Goal: Task Accomplishment & Management: Manage account settings

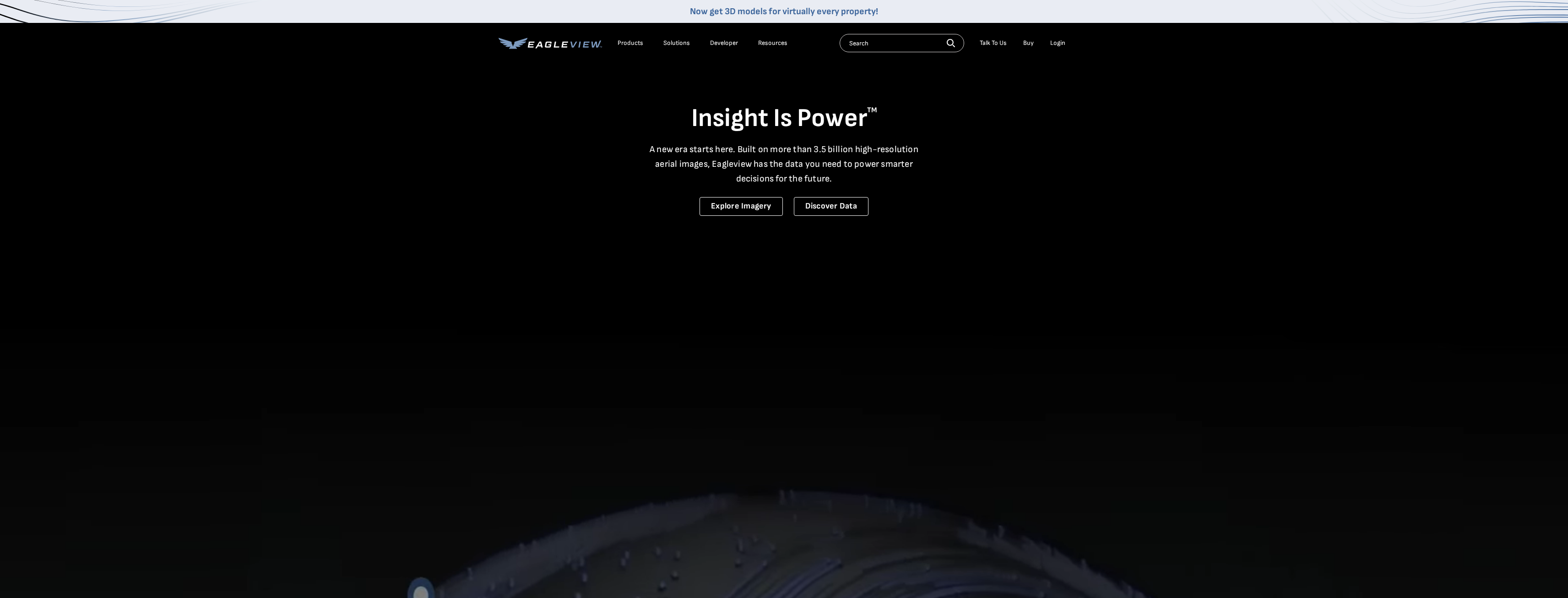
click at [1061, 43] on div "Login" at bounding box center [1058, 43] width 15 height 8
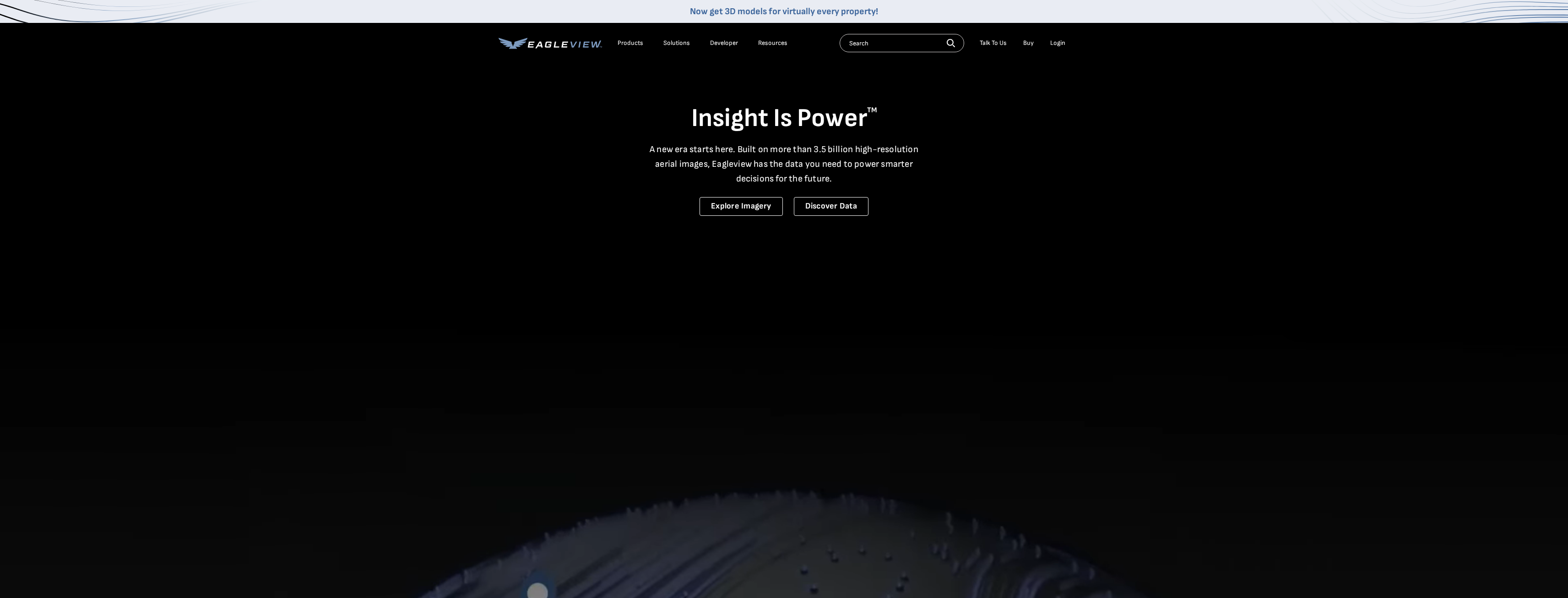
click at [1058, 44] on div "Login" at bounding box center [1058, 43] width 15 height 8
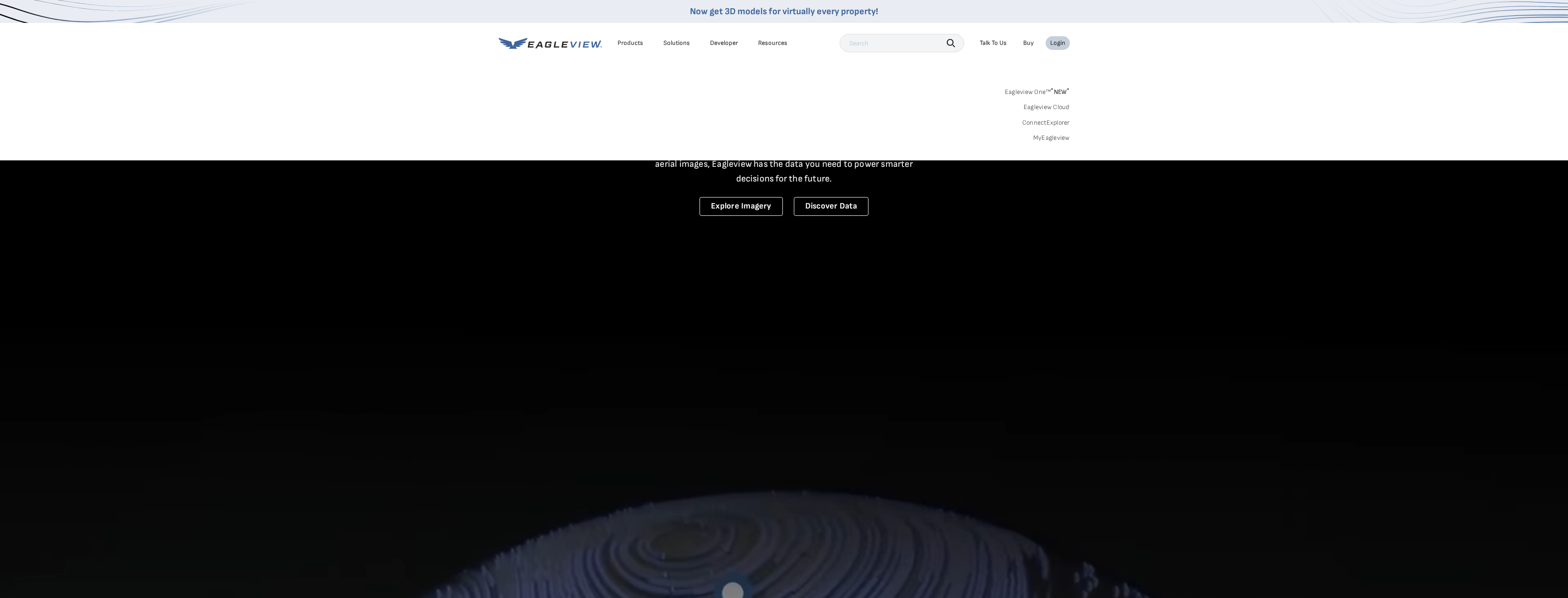
click at [1037, 92] on link "Eagleview One™ * NEW *" at bounding box center [1037, 90] width 65 height 11
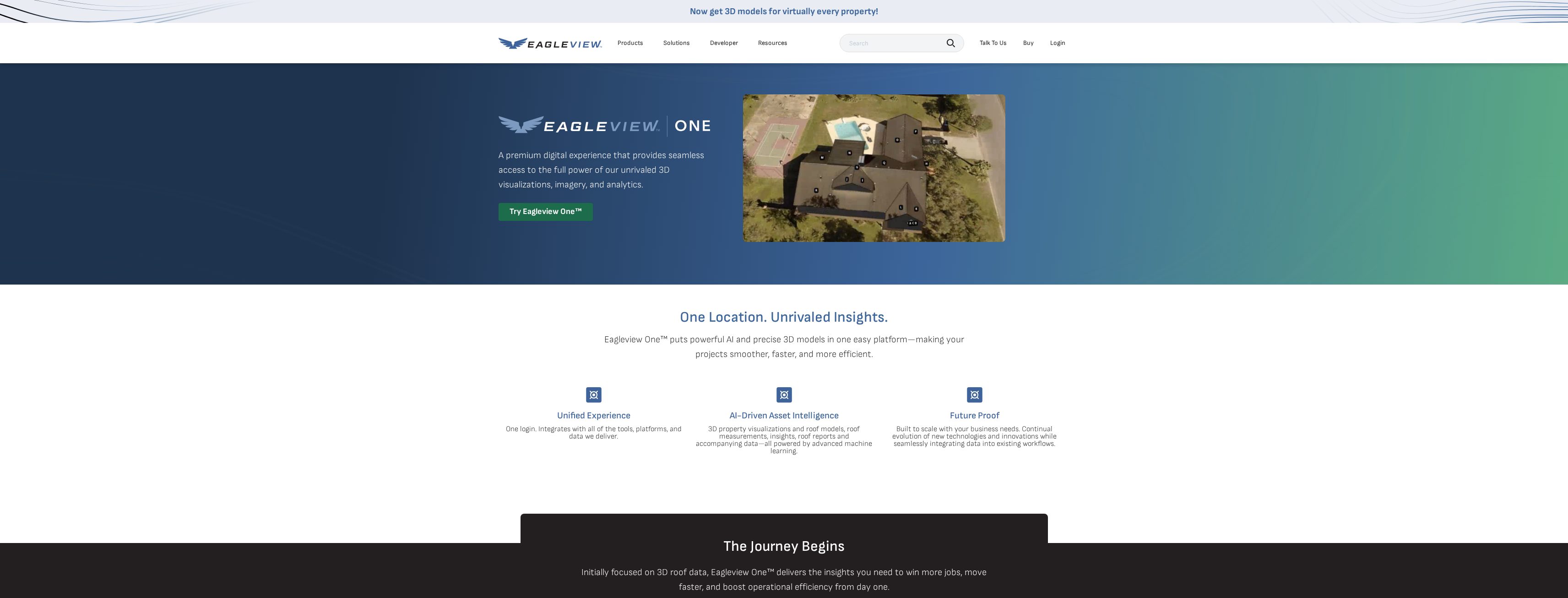
click at [1056, 47] on div "Login" at bounding box center [1058, 43] width 15 height 8
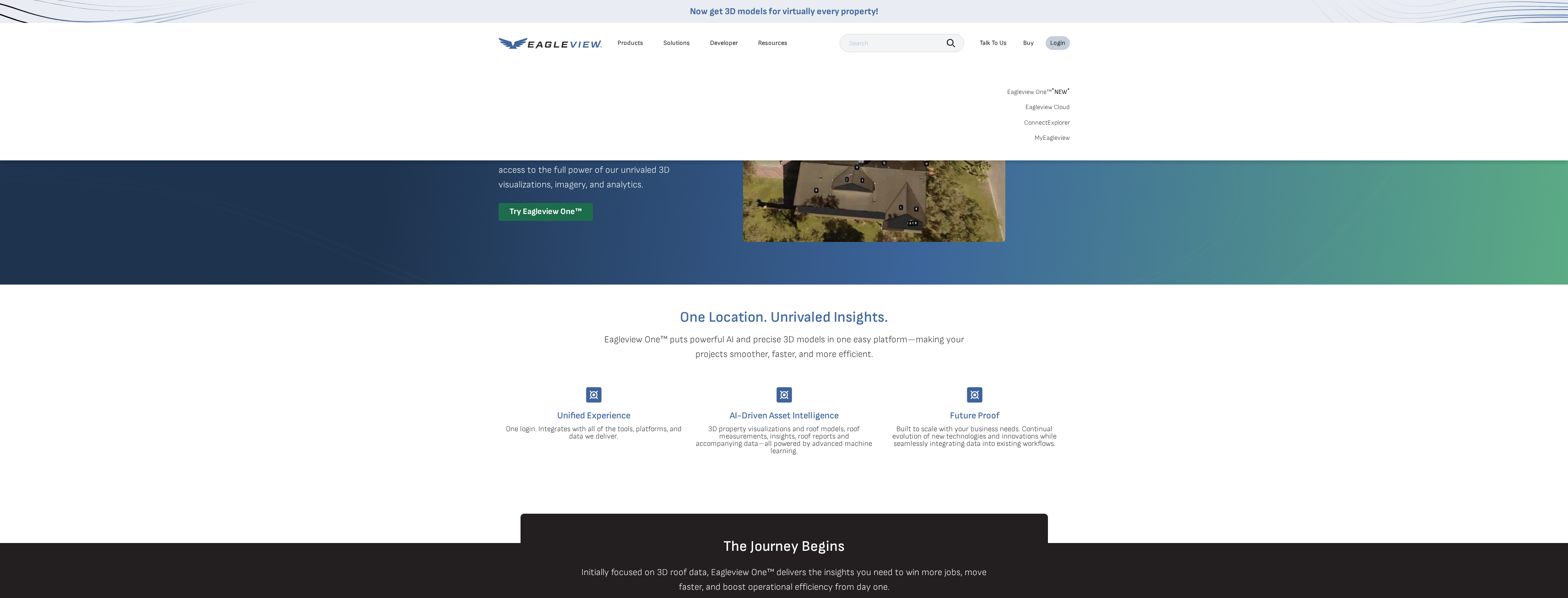
click at [1050, 140] on link "MyEagleview" at bounding box center [1052, 138] width 35 height 8
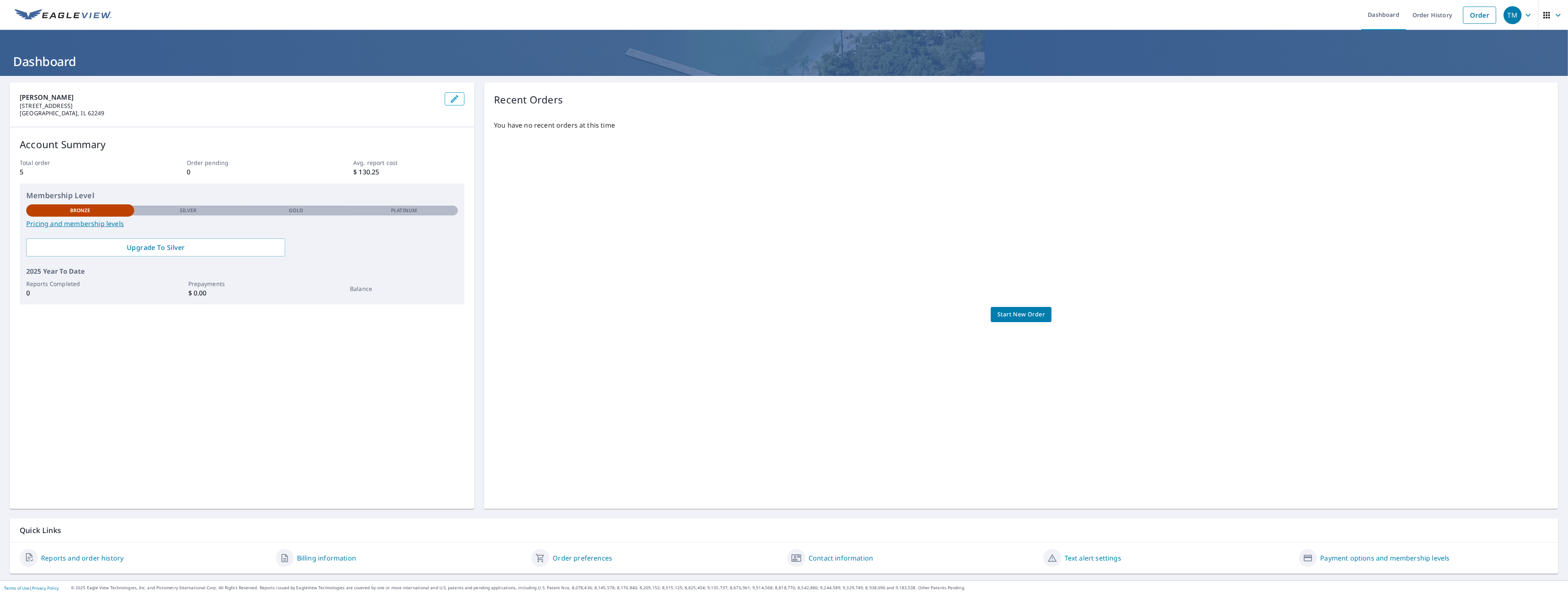
click at [84, 558] on link "Reports and order history" at bounding box center [82, 558] width 82 height 10
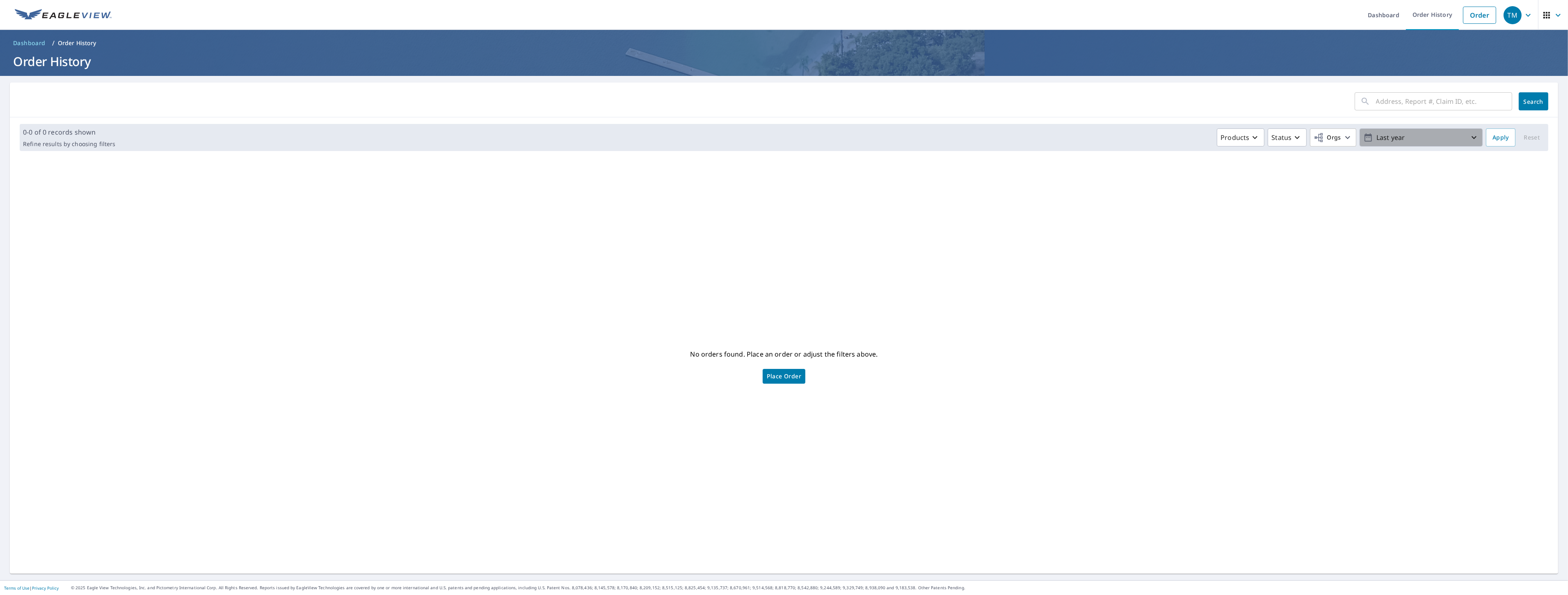
click at [1388, 144] on p "Last year" at bounding box center [1421, 138] width 96 height 15
click at [1376, 234] on p "Custom" at bounding box center [1388, 233] width 24 height 10
click at [1381, 136] on input "[DATE]" at bounding box center [1395, 138] width 40 height 13
type input "2021/09/08"
click at [1494, 136] on span "Apply" at bounding box center [1500, 138] width 16 height 10
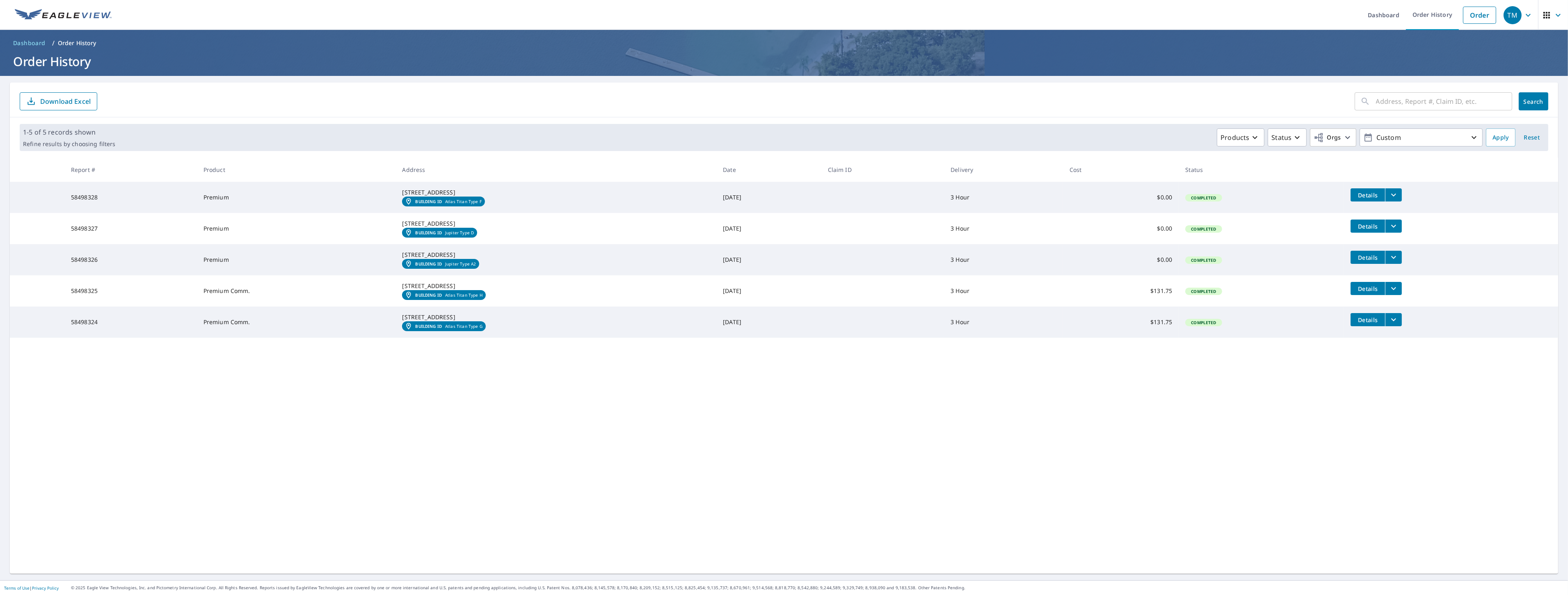
click at [481, 206] on link "Building ID Atlas Titan Type F" at bounding box center [443, 202] width 82 height 10
click at [1524, 19] on icon "button" at bounding box center [1528, 15] width 10 height 10
click at [1490, 143] on span "Log Out" at bounding box center [1486, 138] width 65 height 10
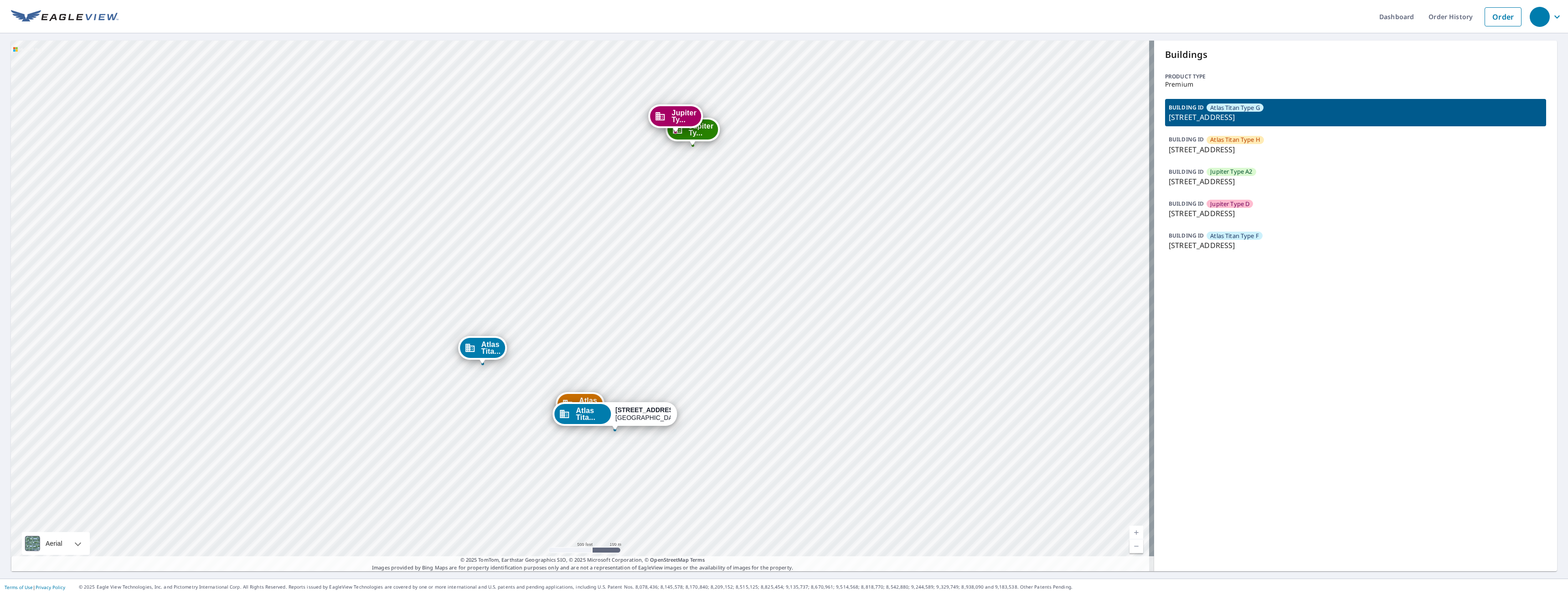
drag, startPoint x: 897, startPoint y: 139, endPoint x: 811, endPoint y: 341, distance: 219.5
click at [811, 341] on div "Atlas Tita... [STREET_ADDRESS] [GEOGRAPHIC_DATA]... [STREET_ADDRESS] [GEOGRAPHI…" at bounding box center [582, 306] width 1143 height 531
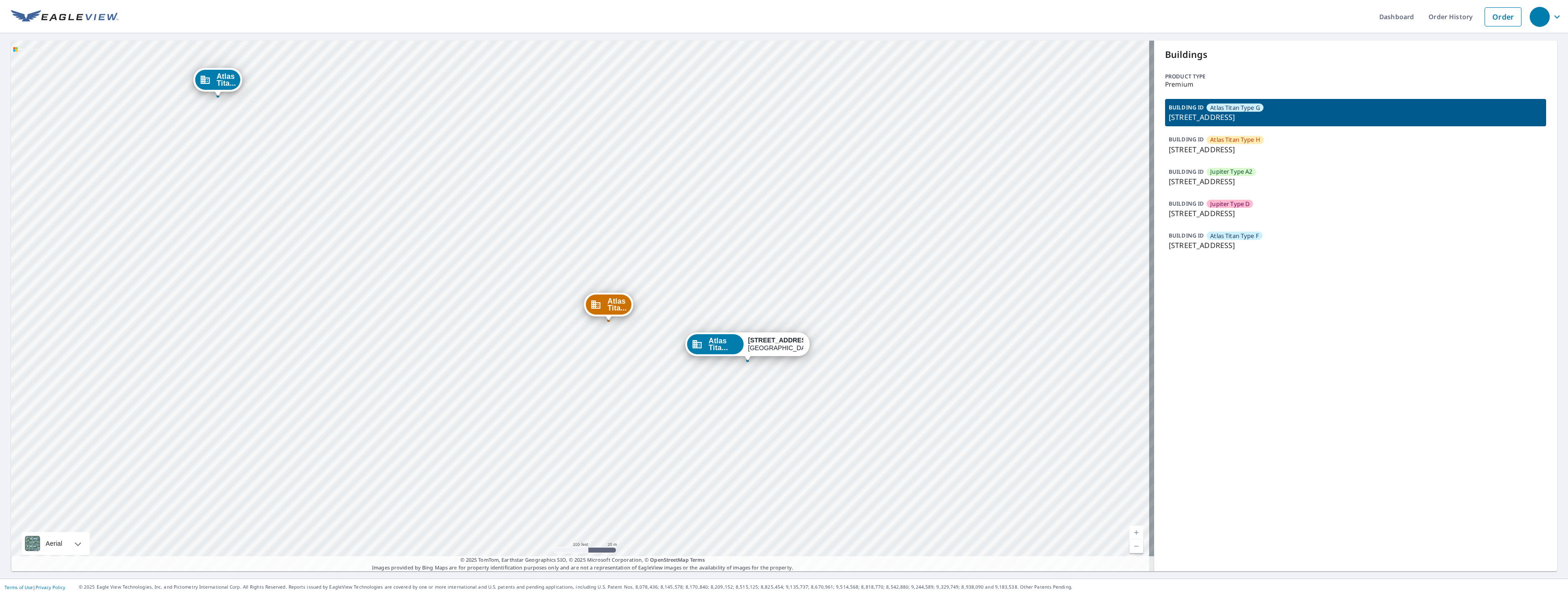
drag, startPoint x: 697, startPoint y: 405, endPoint x: 730, endPoint y: 428, distance: 40.2
click at [730, 428] on div "Atlas Tita... [STREET_ADDRESS] [GEOGRAPHIC_DATA]... [STREET_ADDRESS] [GEOGRAPHI…" at bounding box center [582, 306] width 1143 height 531
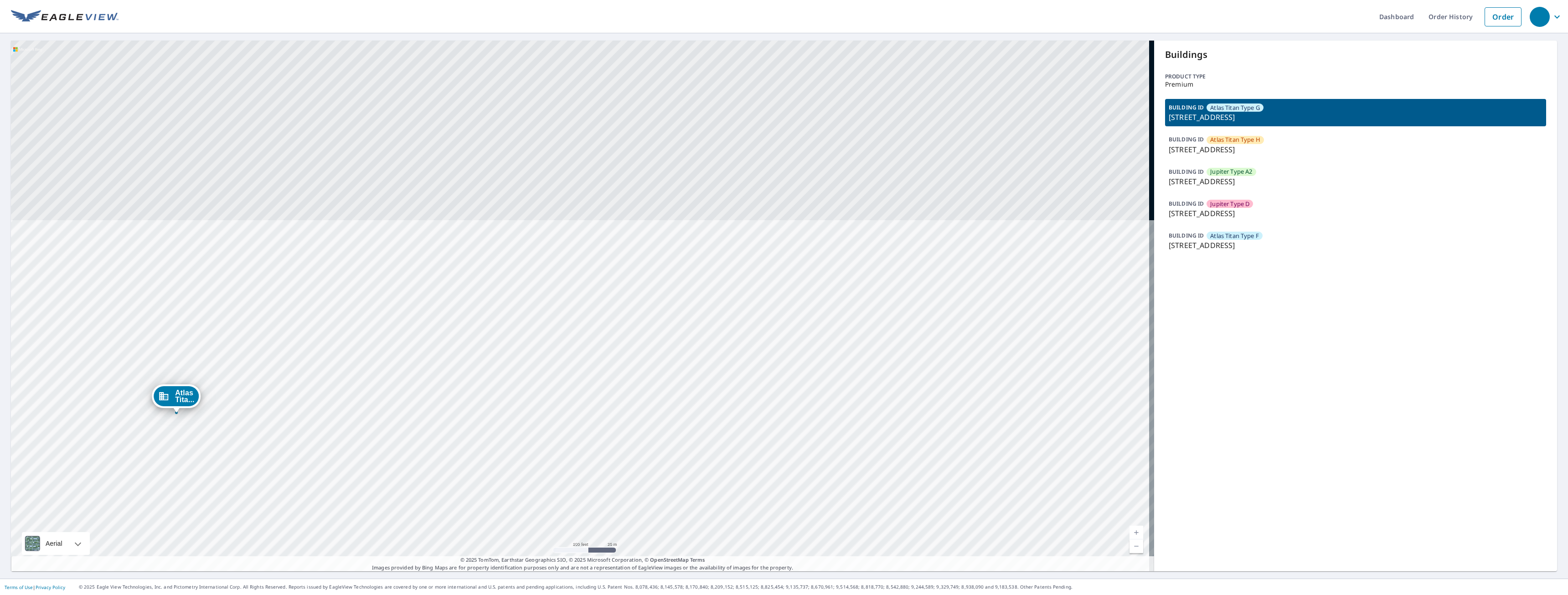
drag, startPoint x: 775, startPoint y: 142, endPoint x: 733, endPoint y: 459, distance: 319.8
click at [733, 459] on div "Atlas Tita... [STREET_ADDRESS] [GEOGRAPHIC_DATA]... [STREET_ADDRESS] [GEOGRAPHI…" at bounding box center [582, 306] width 1143 height 531
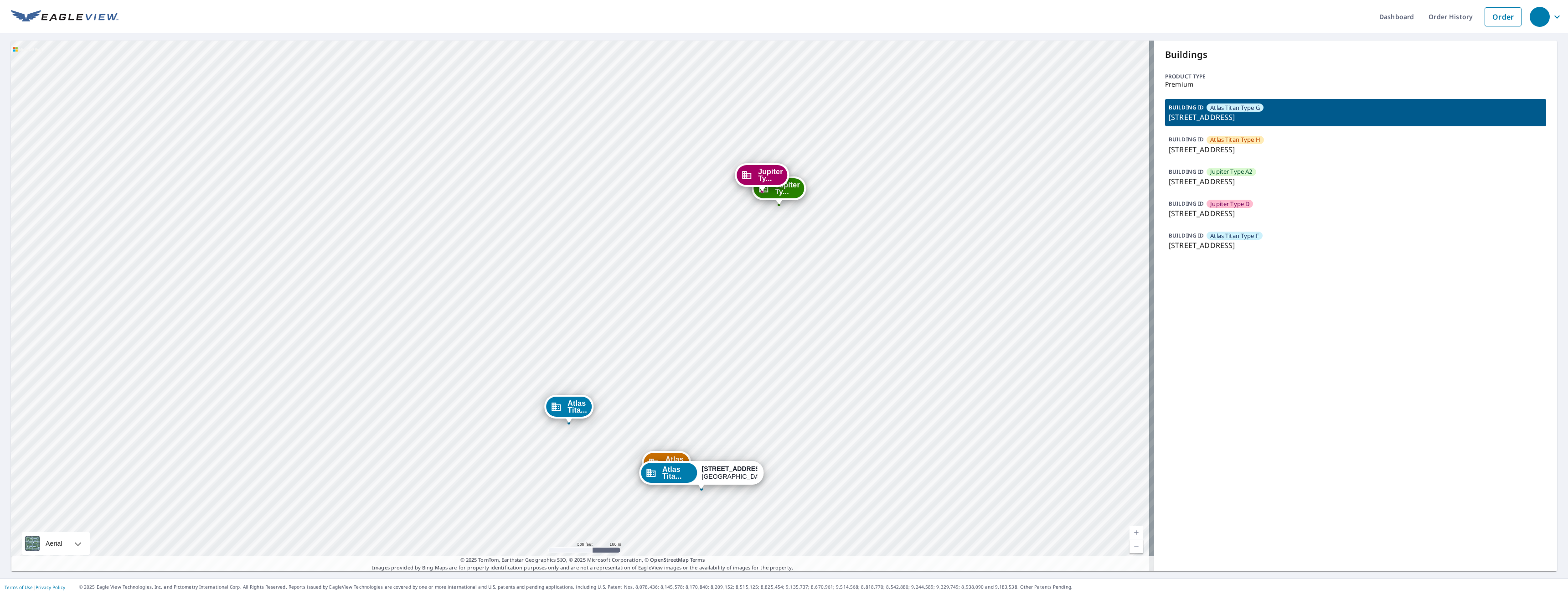
drag, startPoint x: 728, startPoint y: 281, endPoint x: 742, endPoint y: 366, distance: 86.1
click at [742, 366] on div "Atlas Tita... 201 Cedar St Great Falls, MT 59405 Jupiter Ty... 201 Cedar St Gre…" at bounding box center [582, 306] width 1143 height 531
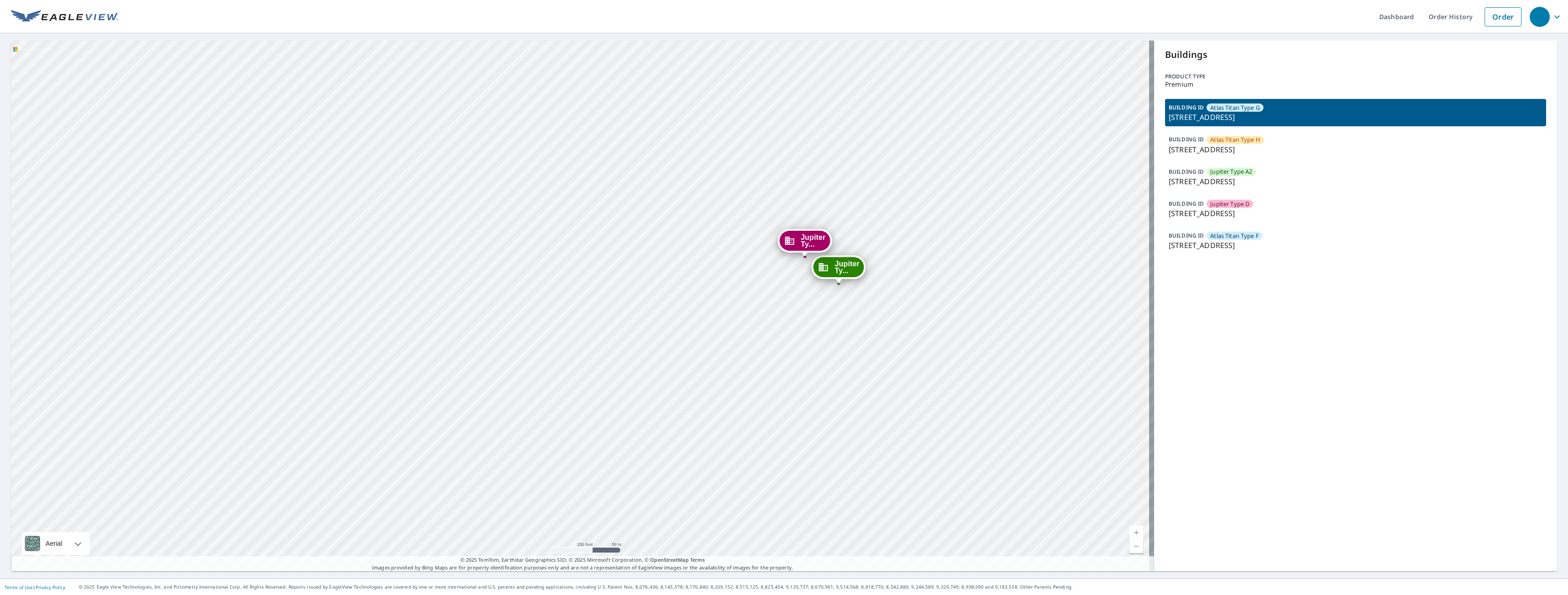
drag, startPoint x: 889, startPoint y: 237, endPoint x: 861, endPoint y: 319, distance: 86.6
click at [861, 319] on div "Atlas Tita... 201 Cedar St Great Falls, MT 59405 Jupiter Ty... 201 Cedar St Gre…" at bounding box center [582, 306] width 1143 height 531
drag, startPoint x: 920, startPoint y: 297, endPoint x: 986, endPoint y: 341, distance: 79.3
click at [986, 341] on div "Atlas Tita... 201 Cedar St Great Falls, MT 59405 Jupiter Ty... 201 Cedar St Gre…" at bounding box center [582, 306] width 1143 height 531
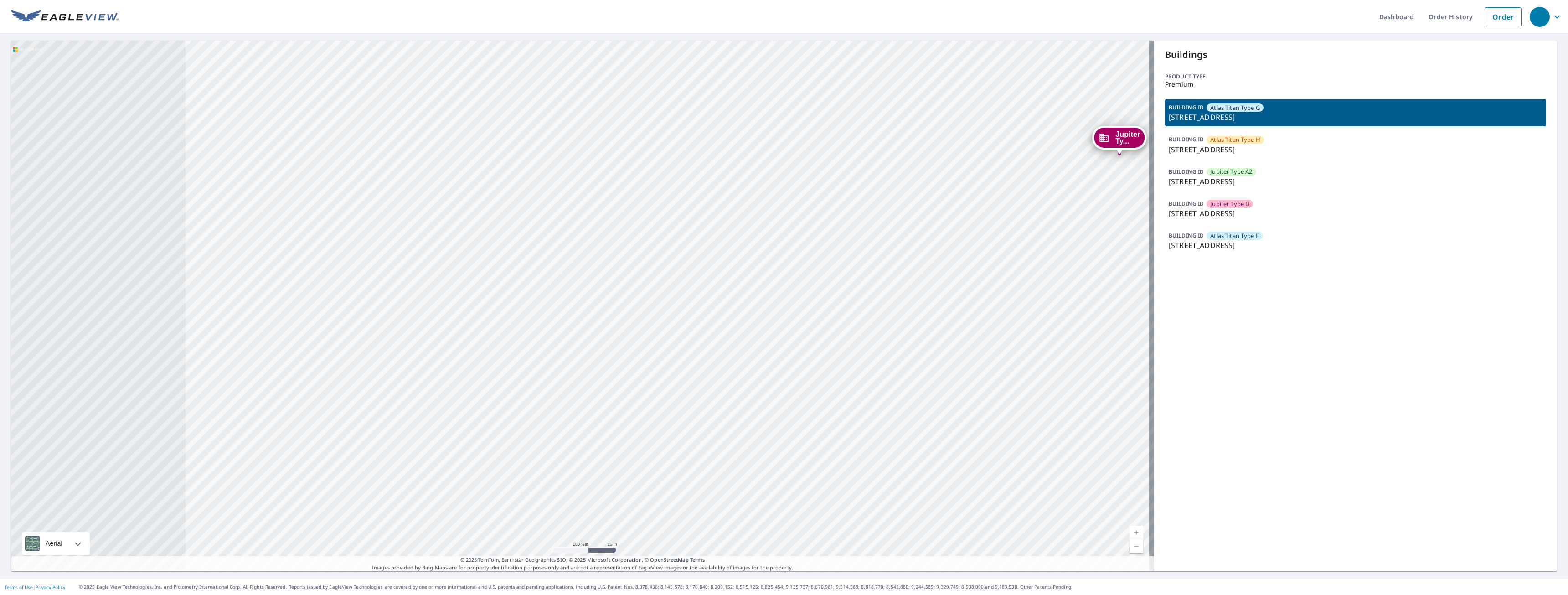
drag, startPoint x: 387, startPoint y: 471, endPoint x: 772, endPoint y: 364, distance: 399.6
click at [771, 364] on div "Atlas Tita... 201 Cedar St Great Falls, MT 59405 Jupiter Ty... 201 Cedar St Gre…" at bounding box center [582, 306] width 1143 height 531
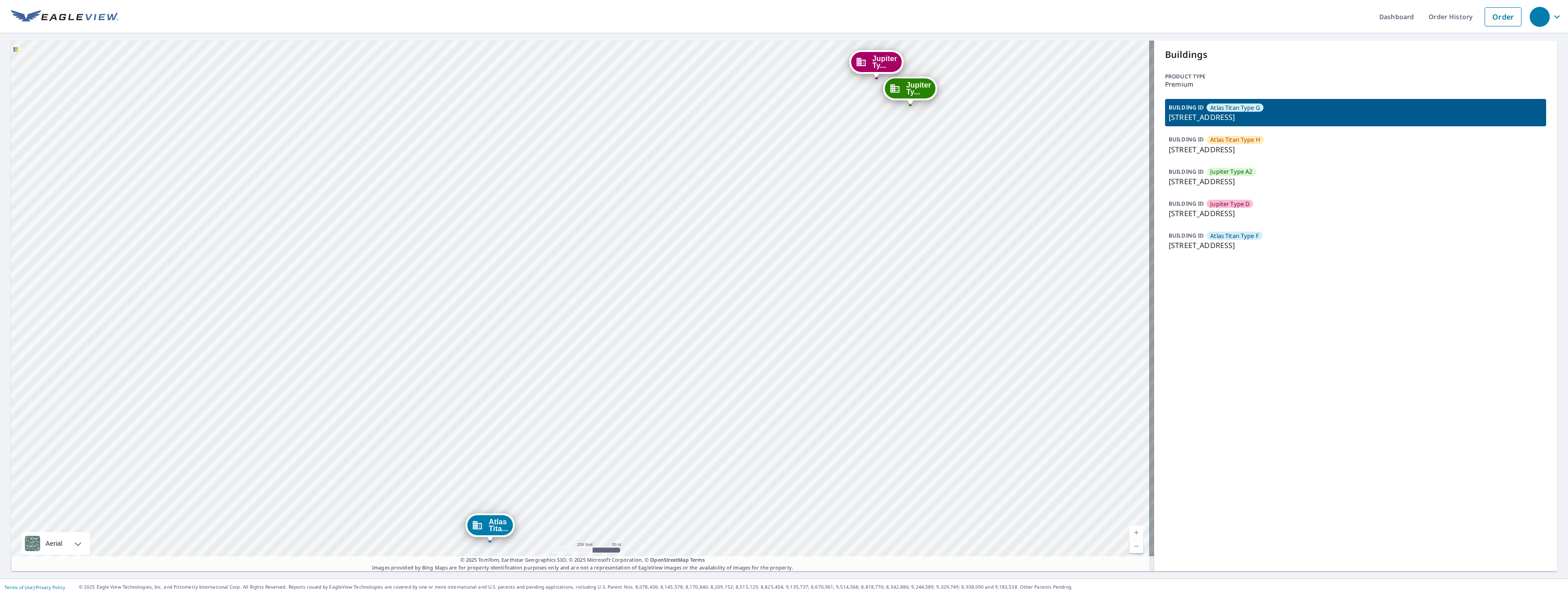
drag, startPoint x: 599, startPoint y: 493, endPoint x: 565, endPoint y: 303, distance: 193.0
click at [565, 303] on div "Atlas Tita... 201 Cedar St Great Falls, MT 59405 Jupiter Ty... 201 Cedar St Gre…" at bounding box center [582, 306] width 1143 height 531
drag, startPoint x: 729, startPoint y: 412, endPoint x: 644, endPoint y: 402, distance: 85.6
click at [644, 402] on div "Atlas Tita... 201 Cedar St Great Falls, MT 59405 Jupiter Ty... 201 Cedar St Gre…" at bounding box center [582, 306] width 1143 height 531
click at [1552, 15] on icon "button" at bounding box center [1557, 17] width 11 height 11
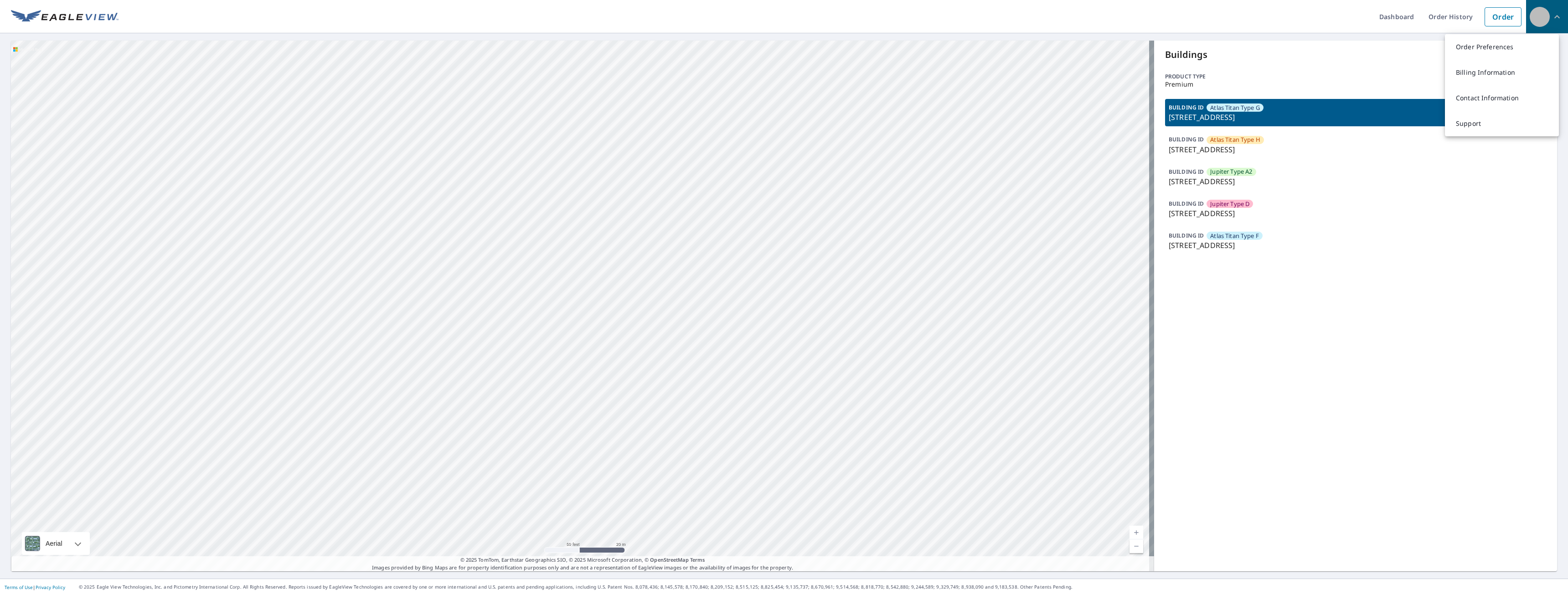
click at [1529, 16] on div "button" at bounding box center [1540, 17] width 20 height 20
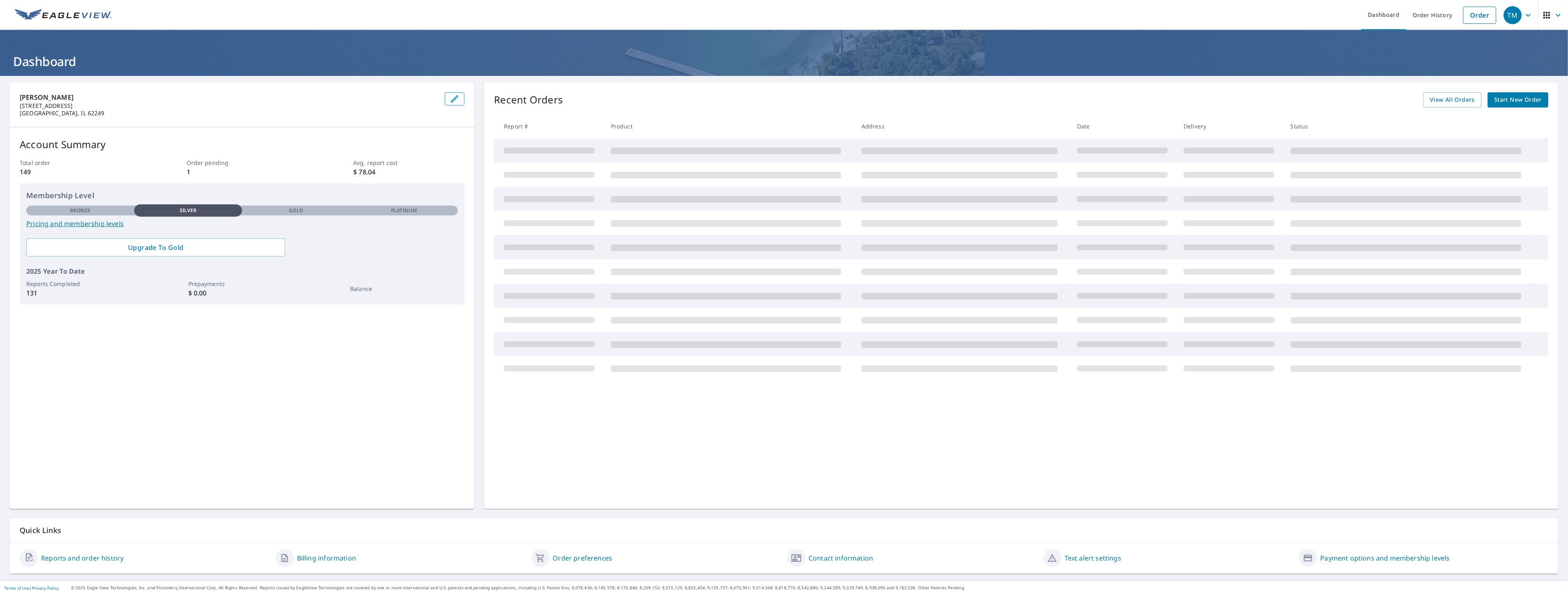
click at [108, 557] on link "Reports and order history" at bounding box center [82, 558] width 82 height 10
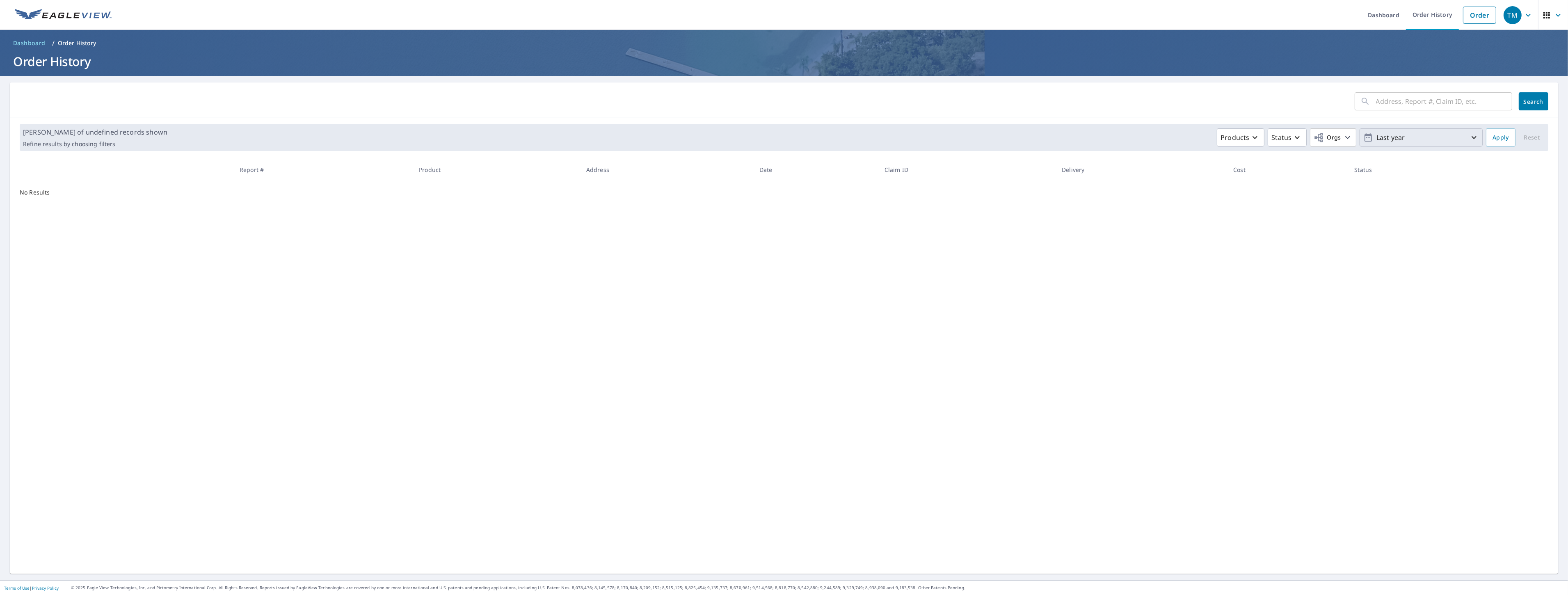
click at [1365, 141] on icon "button" at bounding box center [1368, 137] width 7 height 8
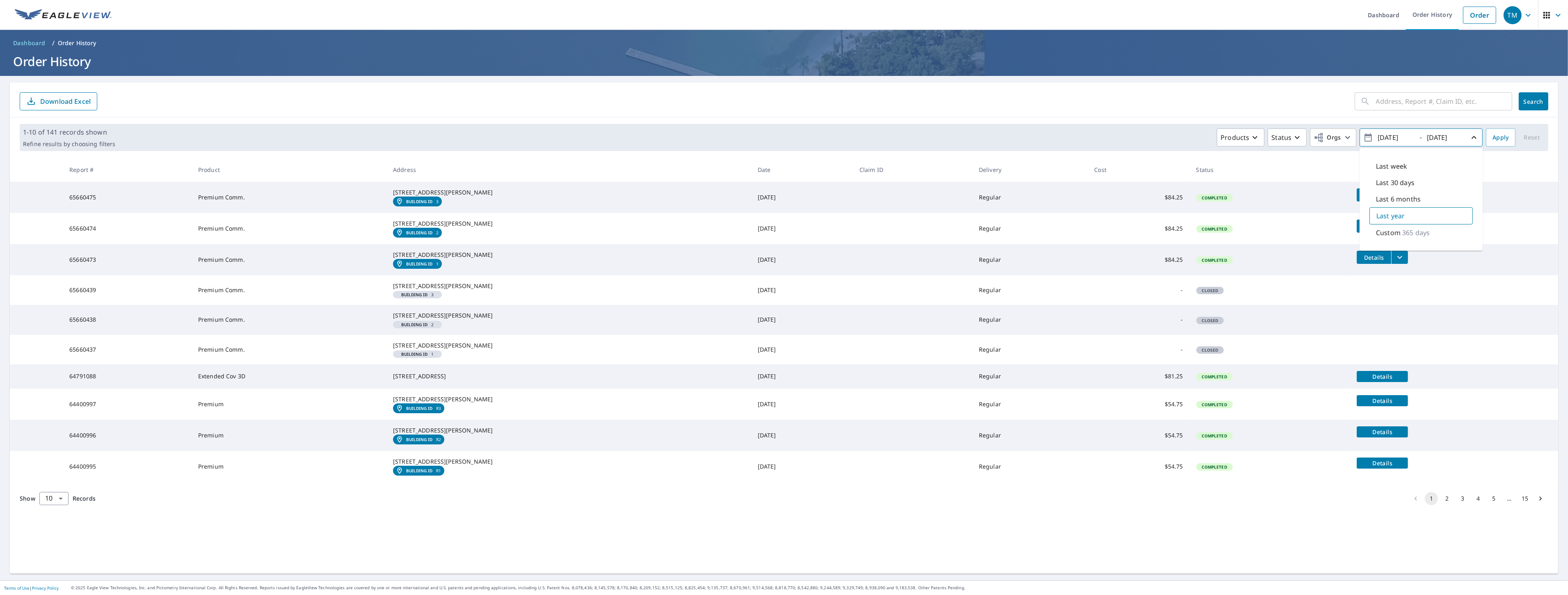
click at [1379, 231] on p "Custom" at bounding box center [1388, 233] width 24 height 10
click at [1381, 138] on input "2024/09/08" at bounding box center [1395, 138] width 40 height 13
type input "2023/09/08"
click at [1493, 139] on span "Apply" at bounding box center [1500, 138] width 16 height 10
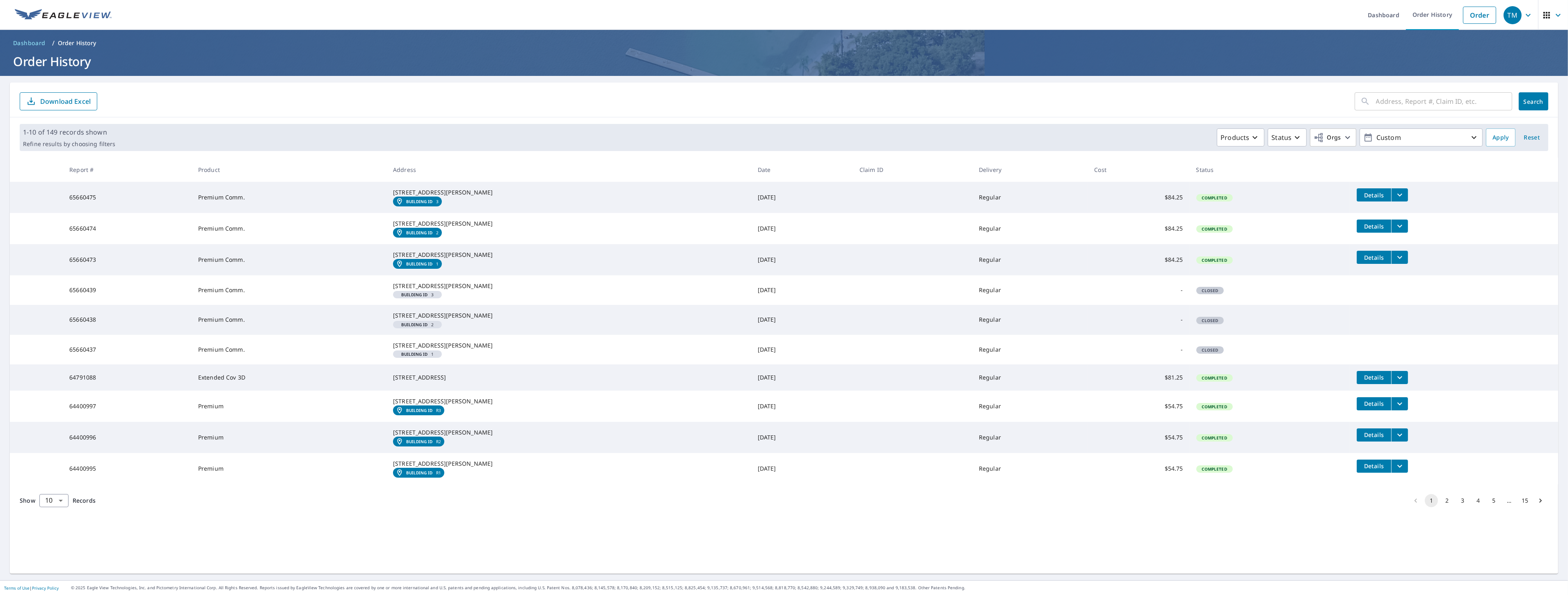
scroll to position [22, 0]
